Goal: Transaction & Acquisition: Purchase product/service

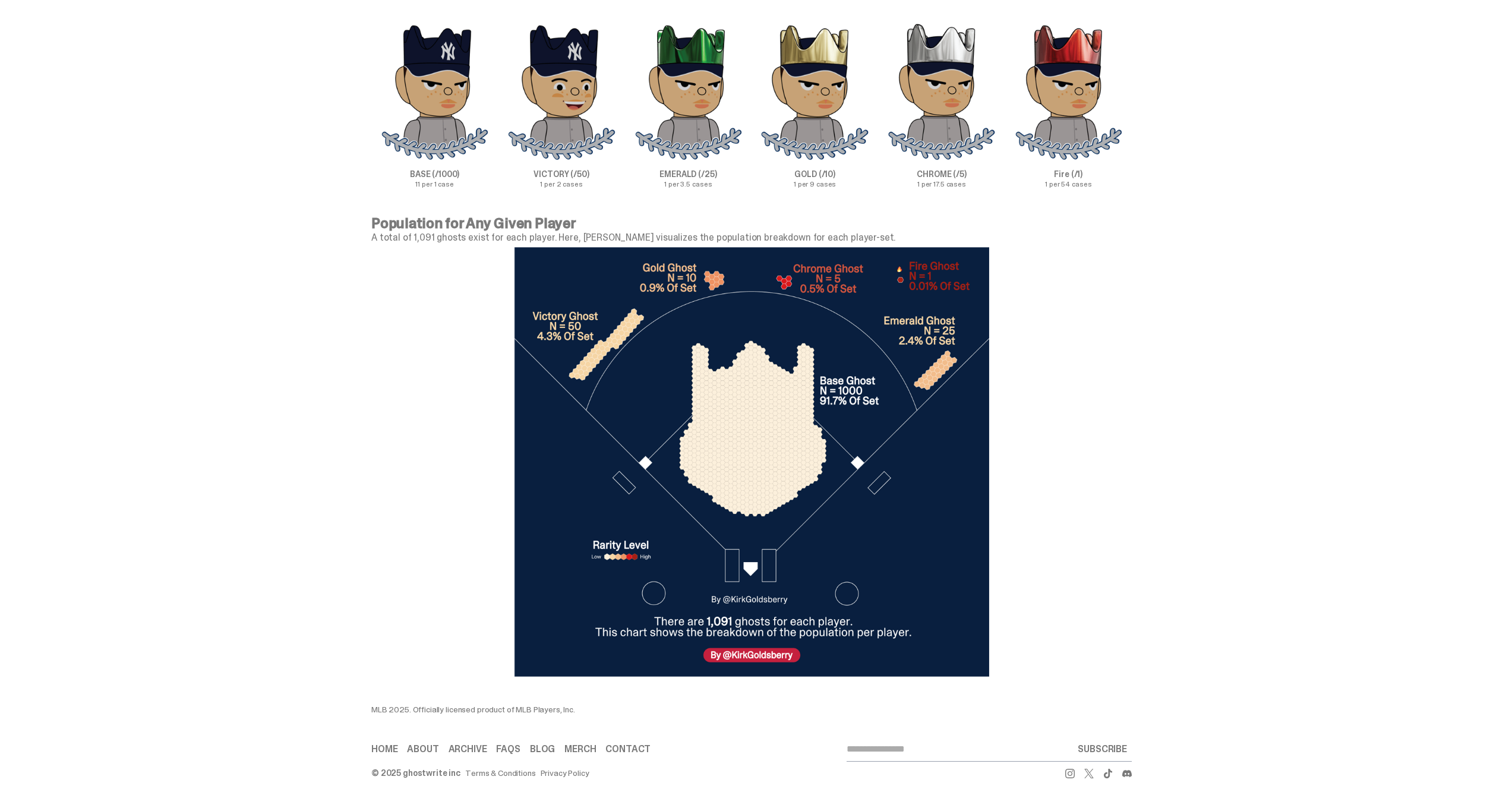
scroll to position [3761, 0]
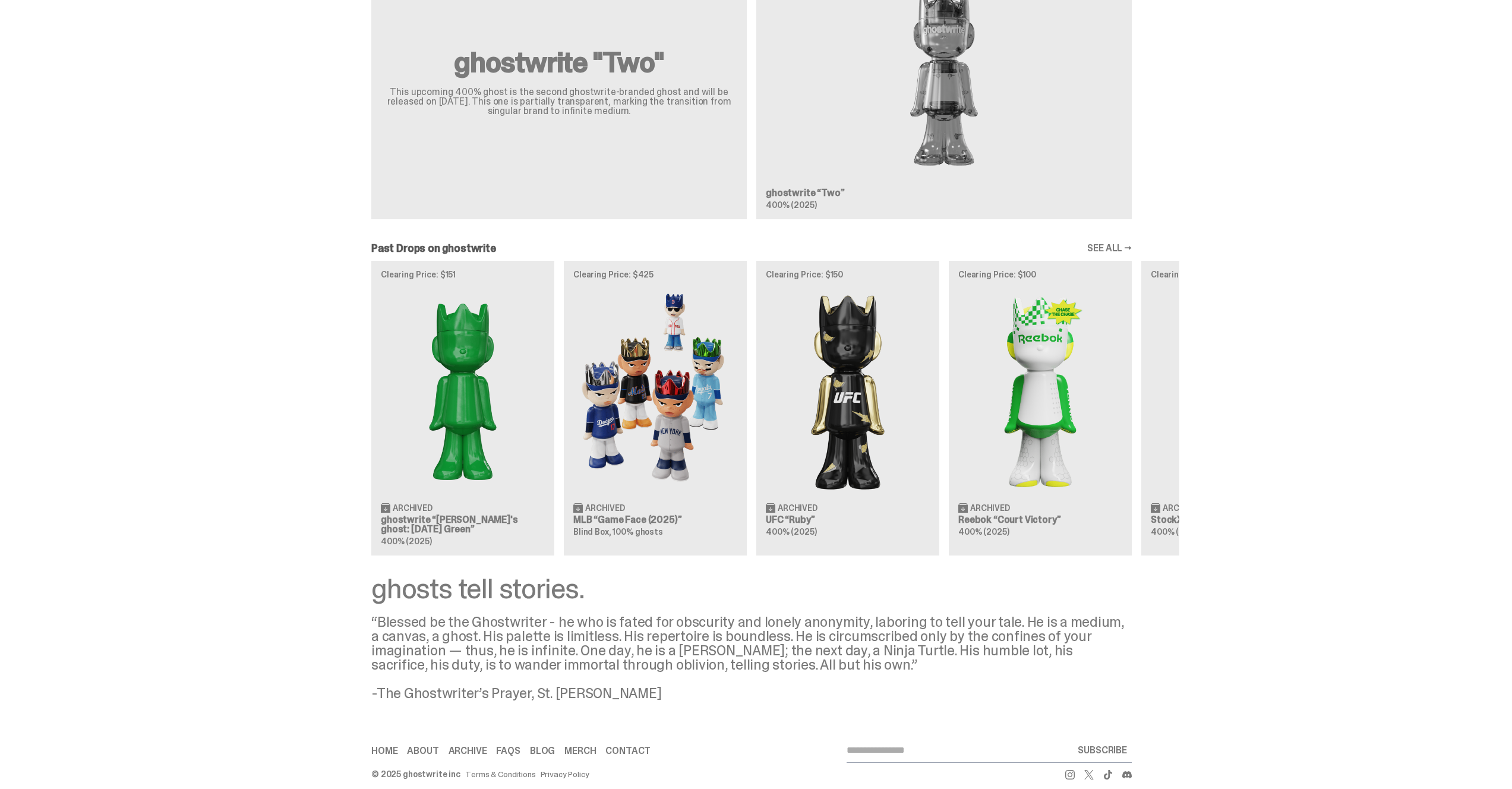
scroll to position [796, 0]
